Goal: Task Accomplishment & Management: Manage account settings

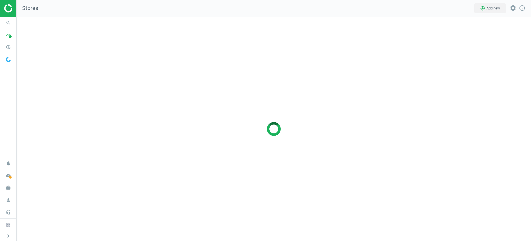
scroll to position [235, 526]
drag, startPoint x: 531, startPoint y: 50, endPoint x: 522, endPoint y: 49, distance: 9.4
click at [531, 50] on div at bounding box center [274, 129] width 515 height 224
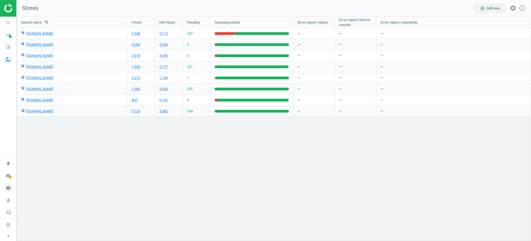
click at [11, 186] on icon "work" at bounding box center [8, 187] width 11 height 11
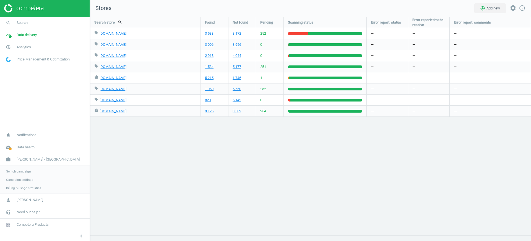
scroll to position [235, 452]
click at [16, 166] on div "Switch campaign Campaign settings Billing & usage statistics" at bounding box center [45, 180] width 90 height 28
click at [19, 169] on span "Switch campaign" at bounding box center [18, 171] width 25 height 4
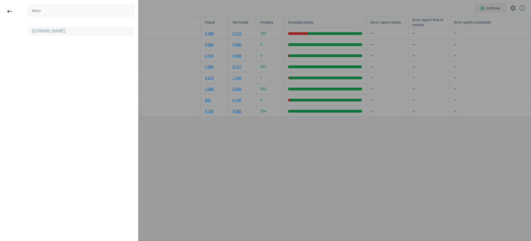
type input "broca"
click at [35, 32] on div "[DOMAIN_NAME]" at bounding box center [48, 31] width 33 height 6
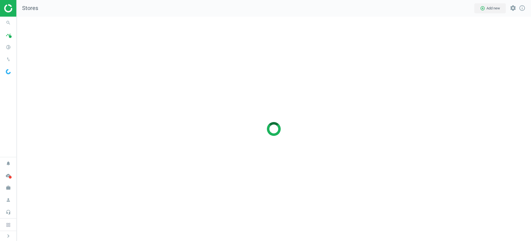
scroll to position [235, 526]
